Goal: Task Accomplishment & Management: Use online tool/utility

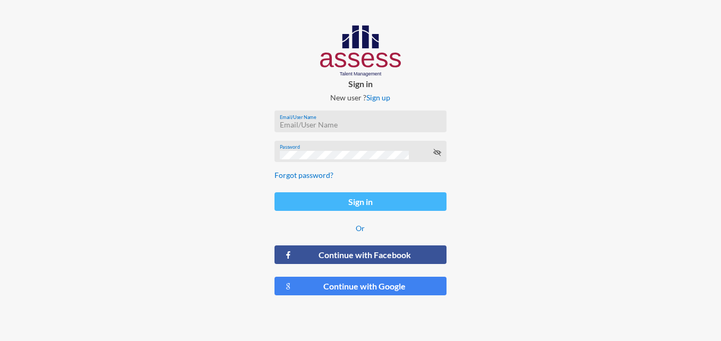
type input "[EMAIL_ADDRESS][DOMAIN_NAME]"
click at [340, 193] on button "Sign in" at bounding box center [361, 201] width 173 height 19
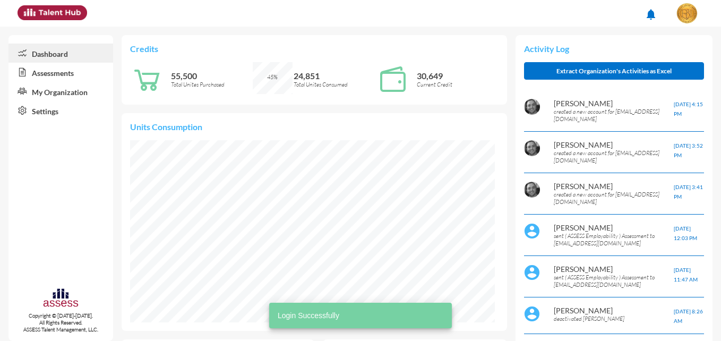
scroll to position [83, 165]
click at [73, 71] on link "Assessments" at bounding box center [60, 72] width 105 height 19
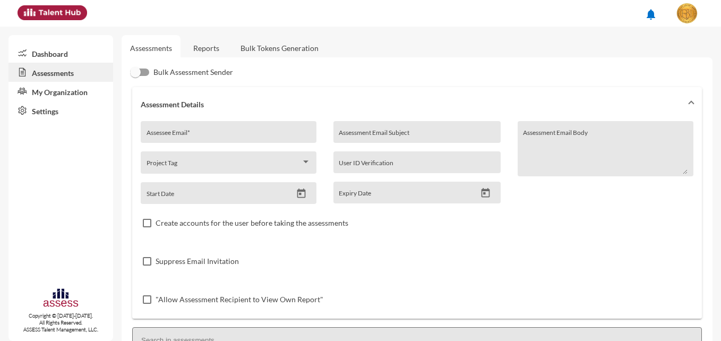
click at [205, 47] on link "Reports" at bounding box center [206, 48] width 43 height 26
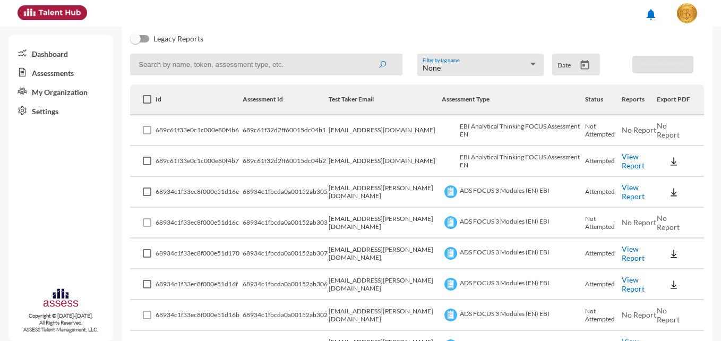
scroll to position [128, 0]
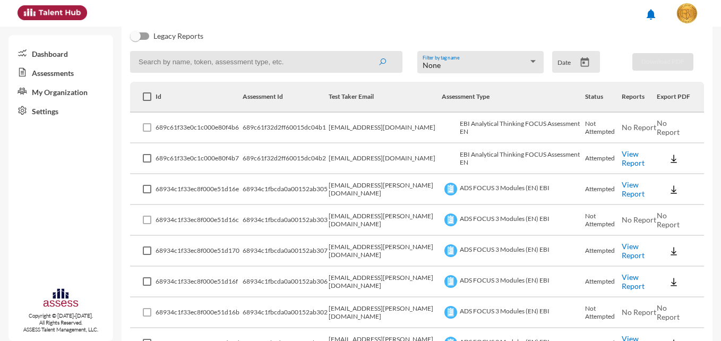
click at [668, 159] on img at bounding box center [673, 158] width 11 height 11
click at [659, 174] on button "EN" at bounding box center [679, 178] width 59 height 20
click at [622, 158] on link "View Report" at bounding box center [633, 158] width 23 height 18
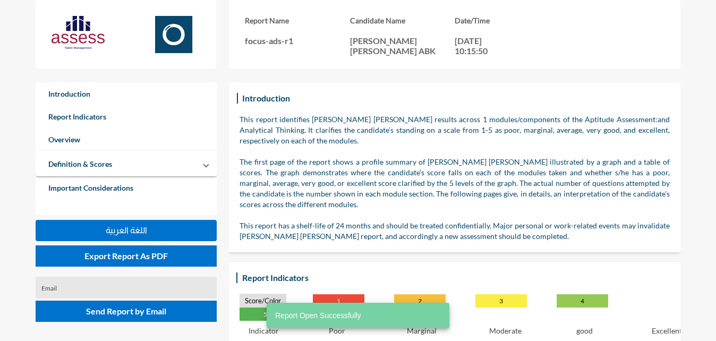
click at [361, 176] on p "The first page of the report shows a profile summary of Jana tarek mostafa nour…" at bounding box center [454, 183] width 430 height 53
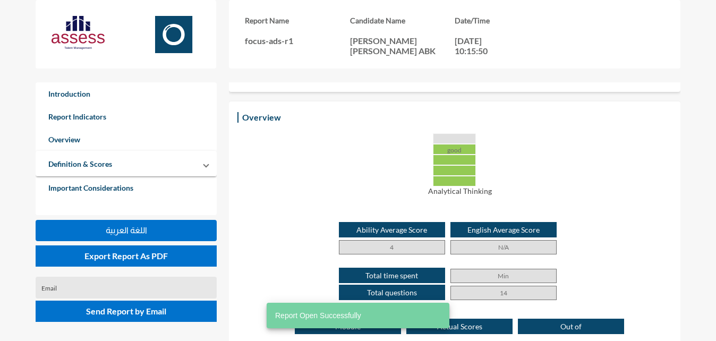
scroll to position [265, 0]
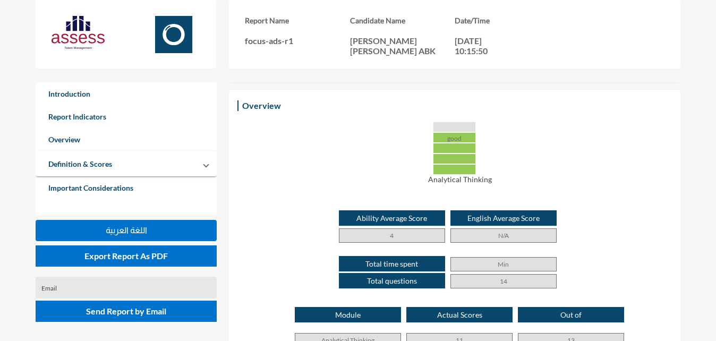
click at [447, 135] on div "good" at bounding box center [454, 137] width 43 height 11
click at [457, 147] on div at bounding box center [454, 148] width 43 height 11
click at [461, 158] on div at bounding box center [454, 158] width 43 height 11
click at [464, 167] on div at bounding box center [454, 169] width 43 height 11
